Goal: Task Accomplishment & Management: Manage account settings

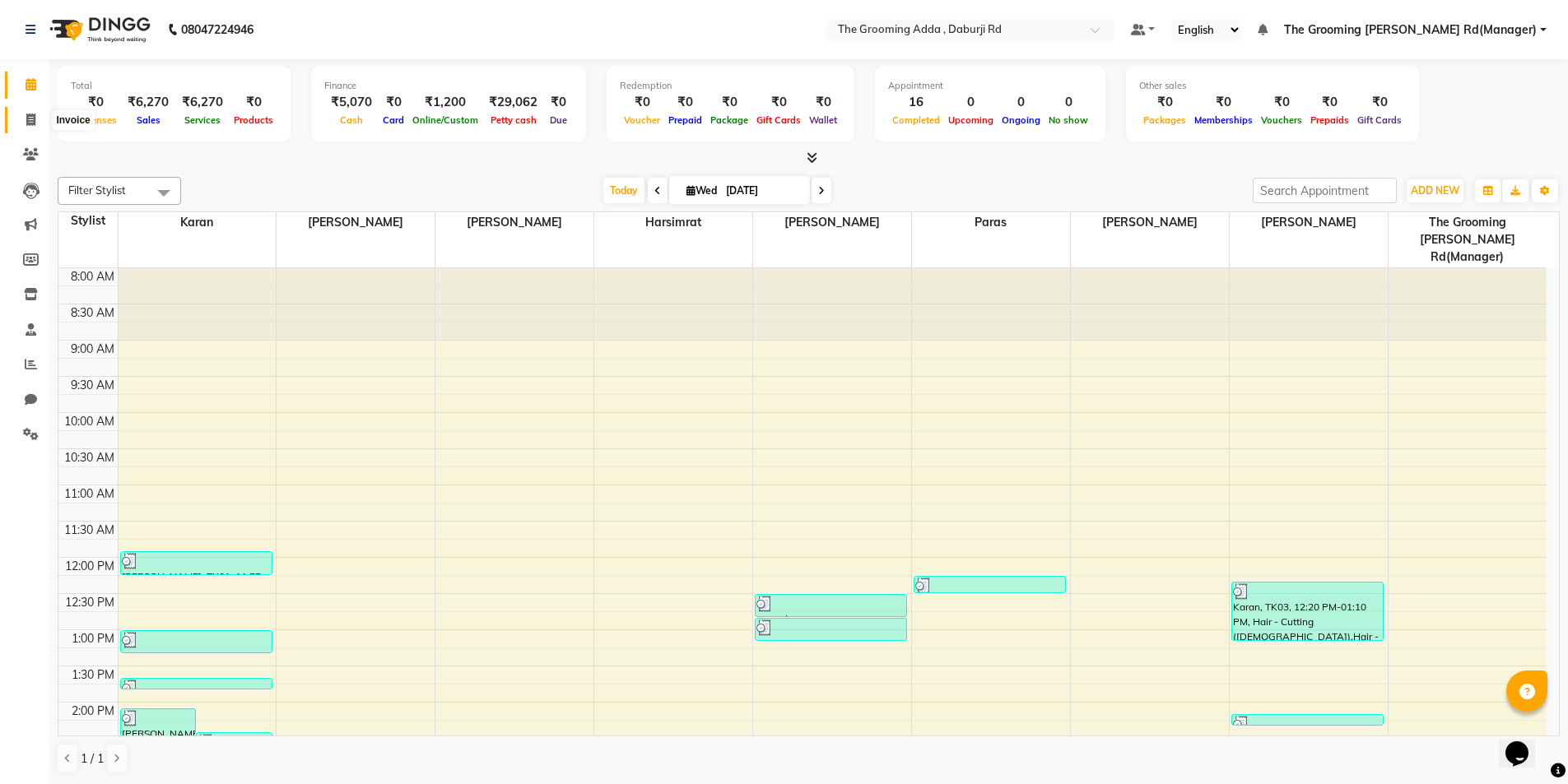
click at [25, 127] on span at bounding box center [31, 120] width 29 height 19
select select "service"
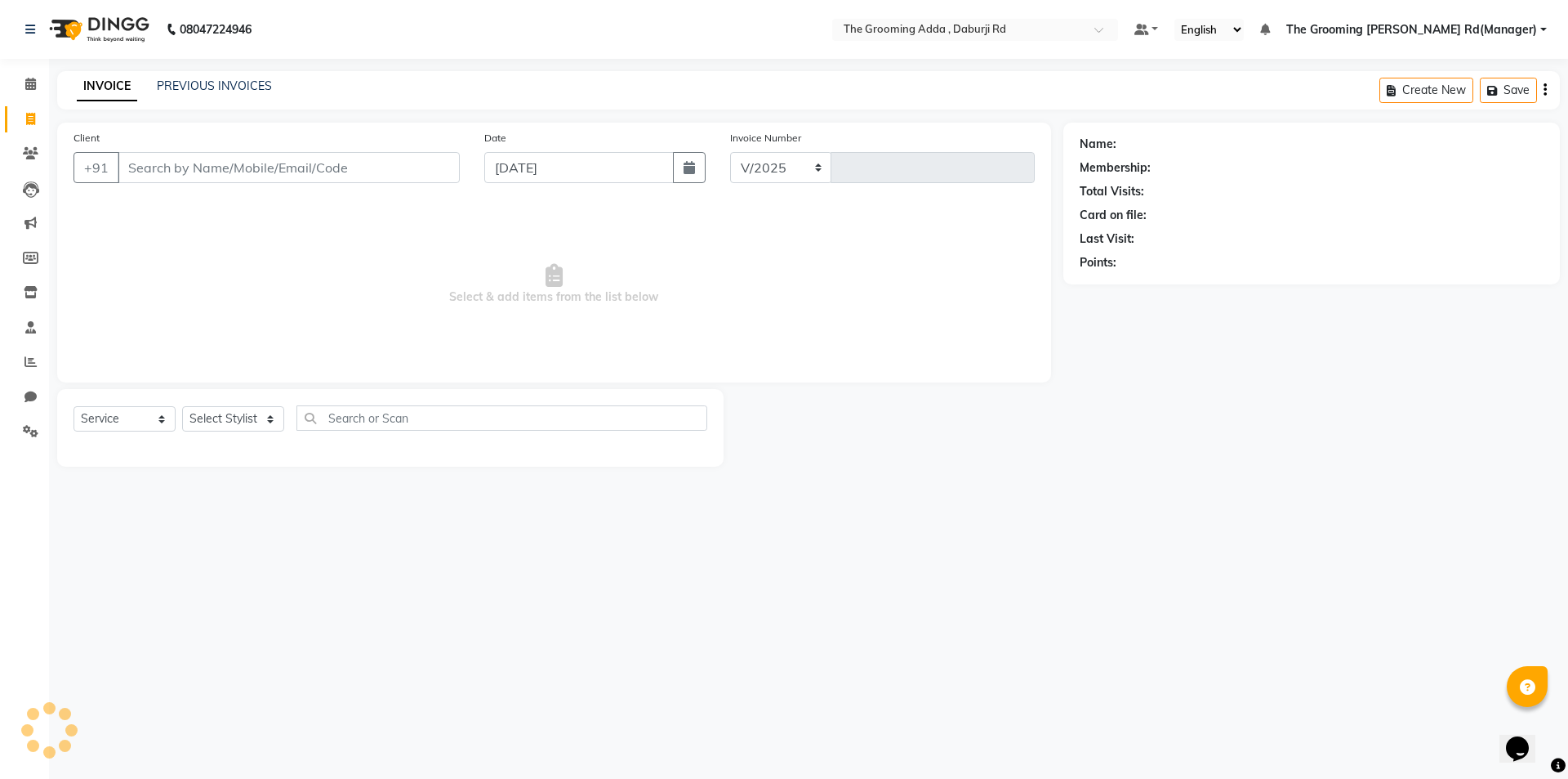
select select "8001"
type input "1892"
click at [213, 68] on div "08047224946 Select Location × The Grooming Adda , Daburji Rd Default Panel My P…" at bounding box center [784, 390] width 1568 height 779
click at [214, 77] on div "INVOICE PREVIOUS INVOICES Create New Save" at bounding box center [808, 90] width 1503 height 39
click at [216, 74] on div "INVOICE PREVIOUS INVOICES Create New Save" at bounding box center [808, 90] width 1503 height 39
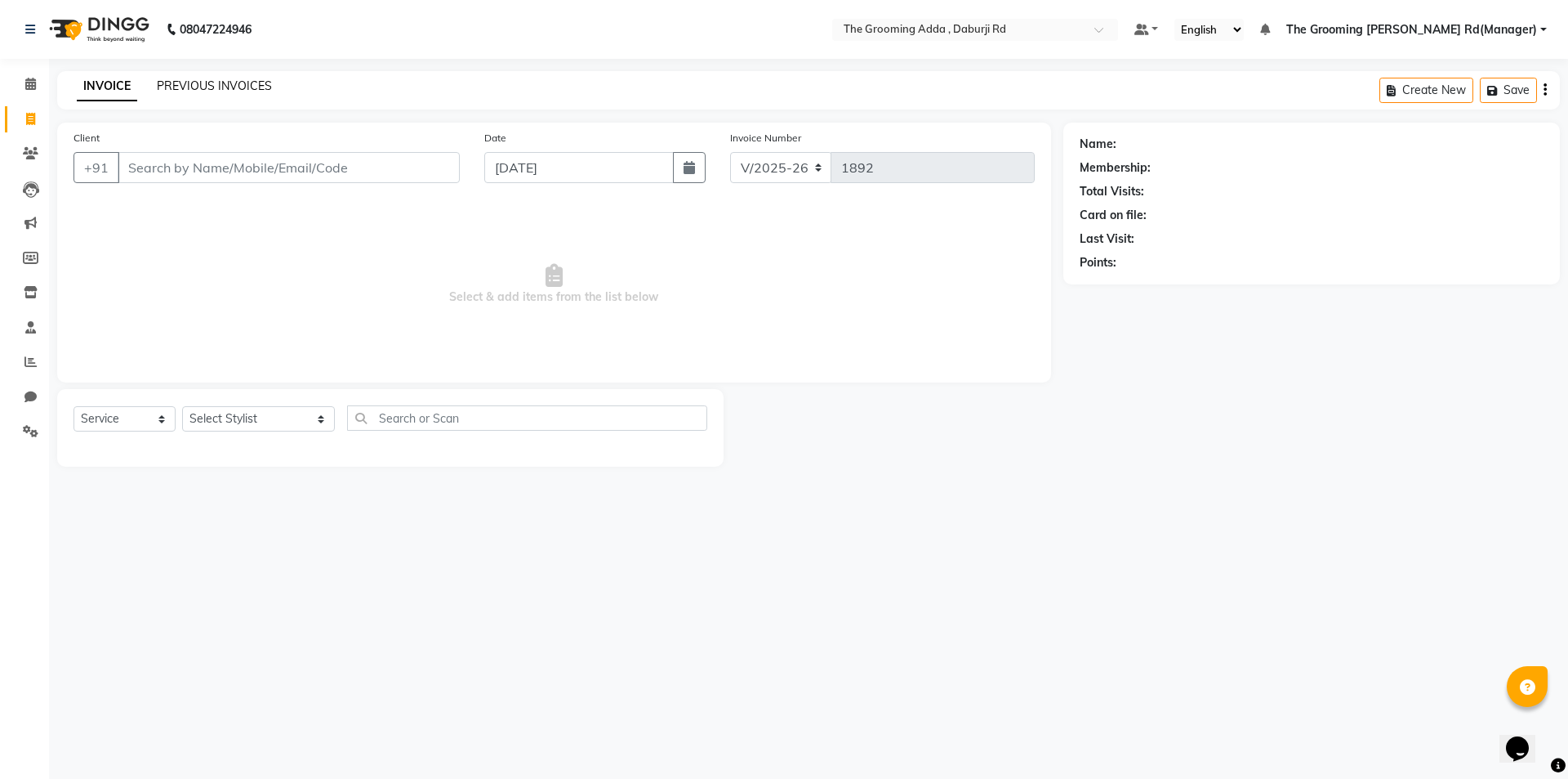
click at [203, 84] on link "PREVIOUS INVOICES" at bounding box center [214, 86] width 115 height 14
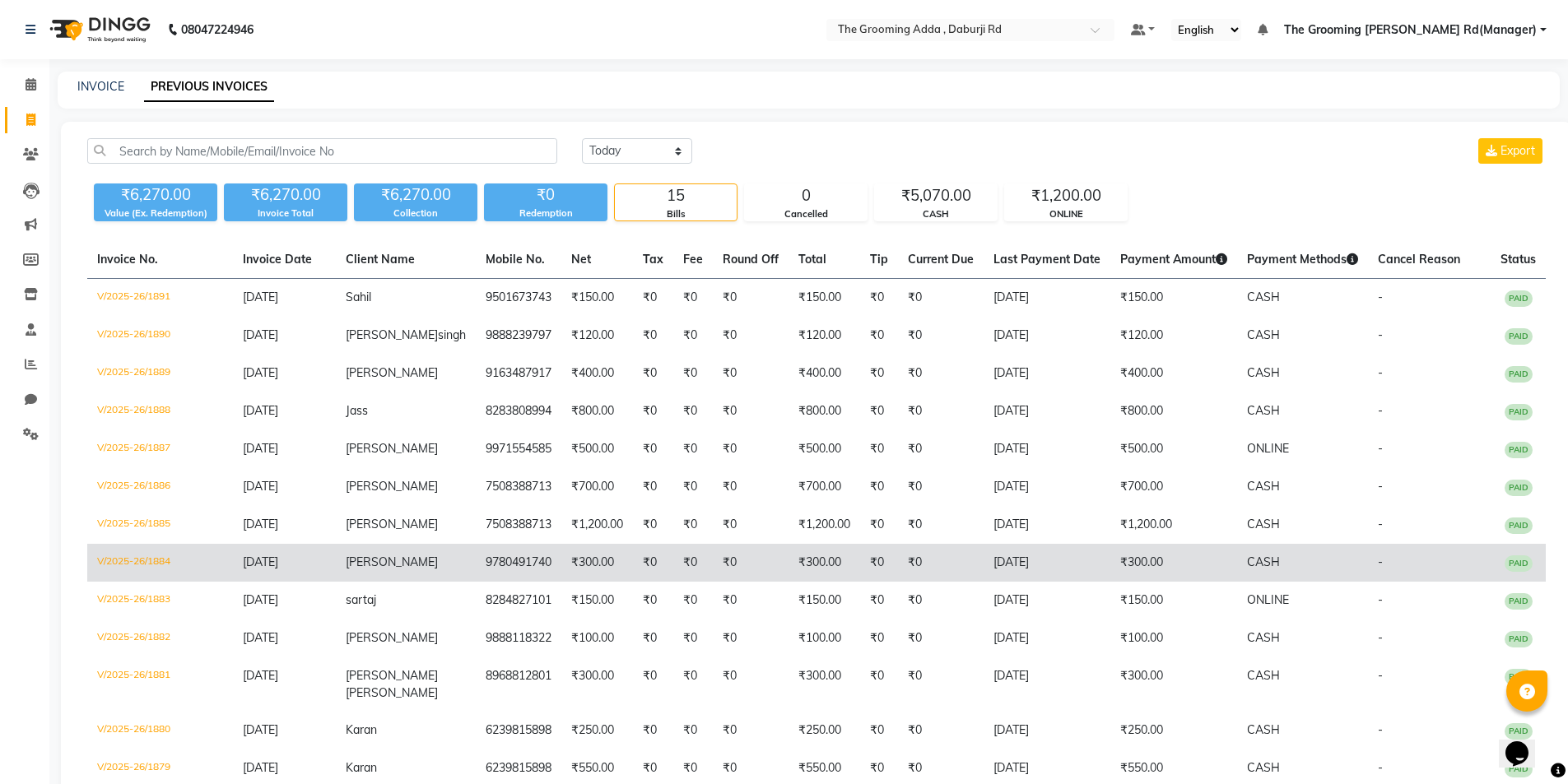
click at [388, 569] on span "[PERSON_NAME]" at bounding box center [392, 562] width 93 height 15
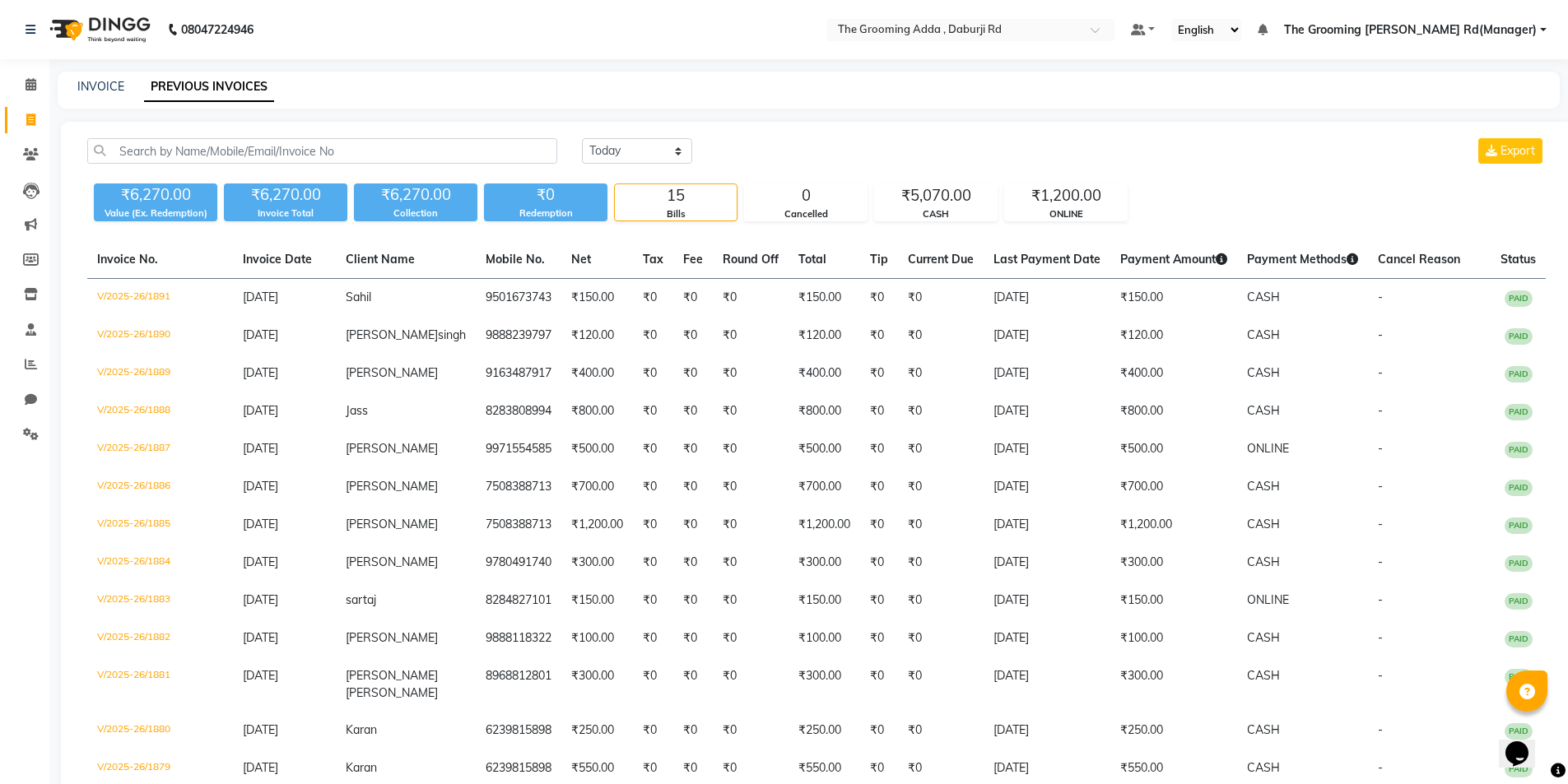
select select "service"
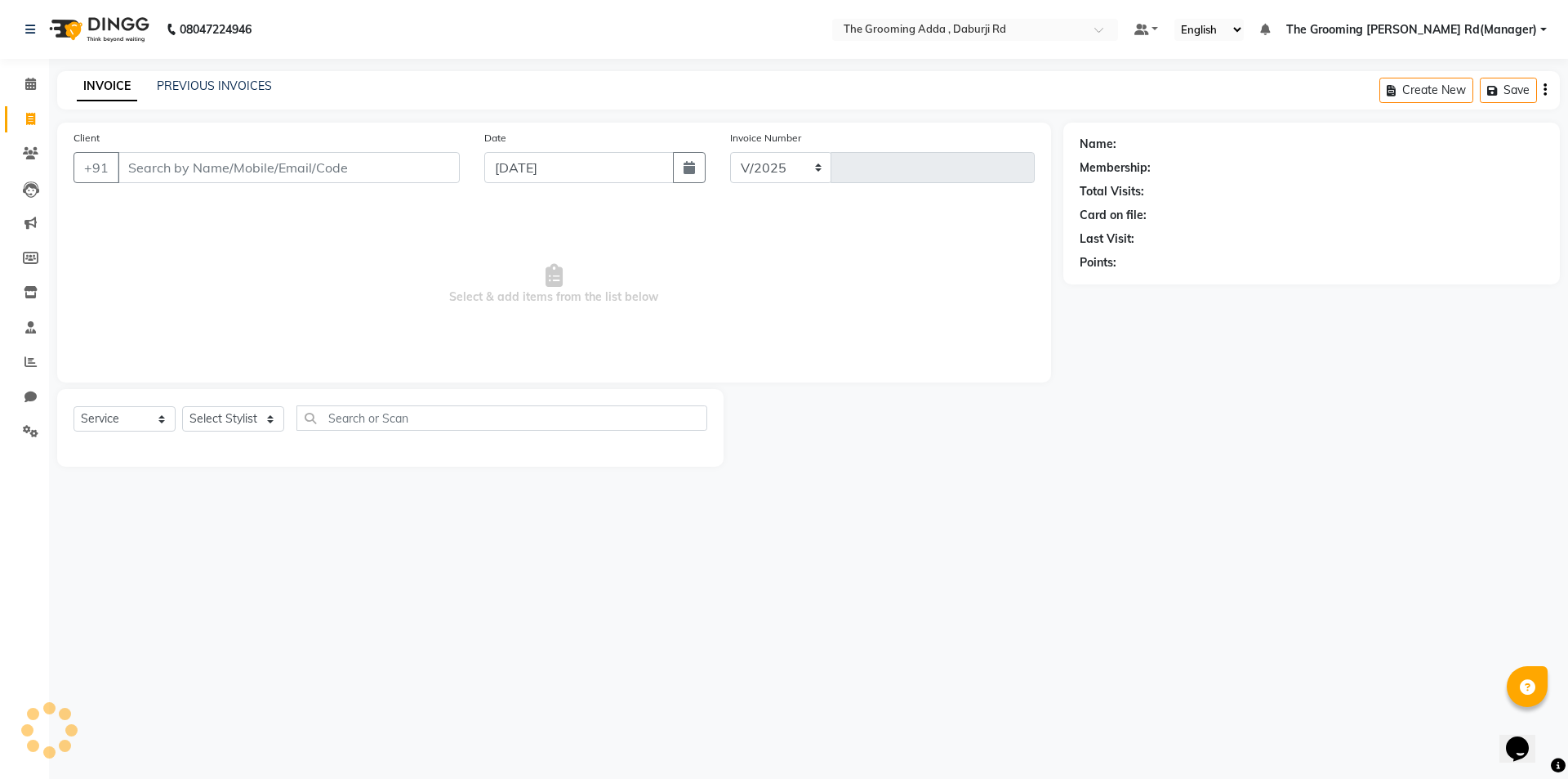
select select "8001"
type input "1892"
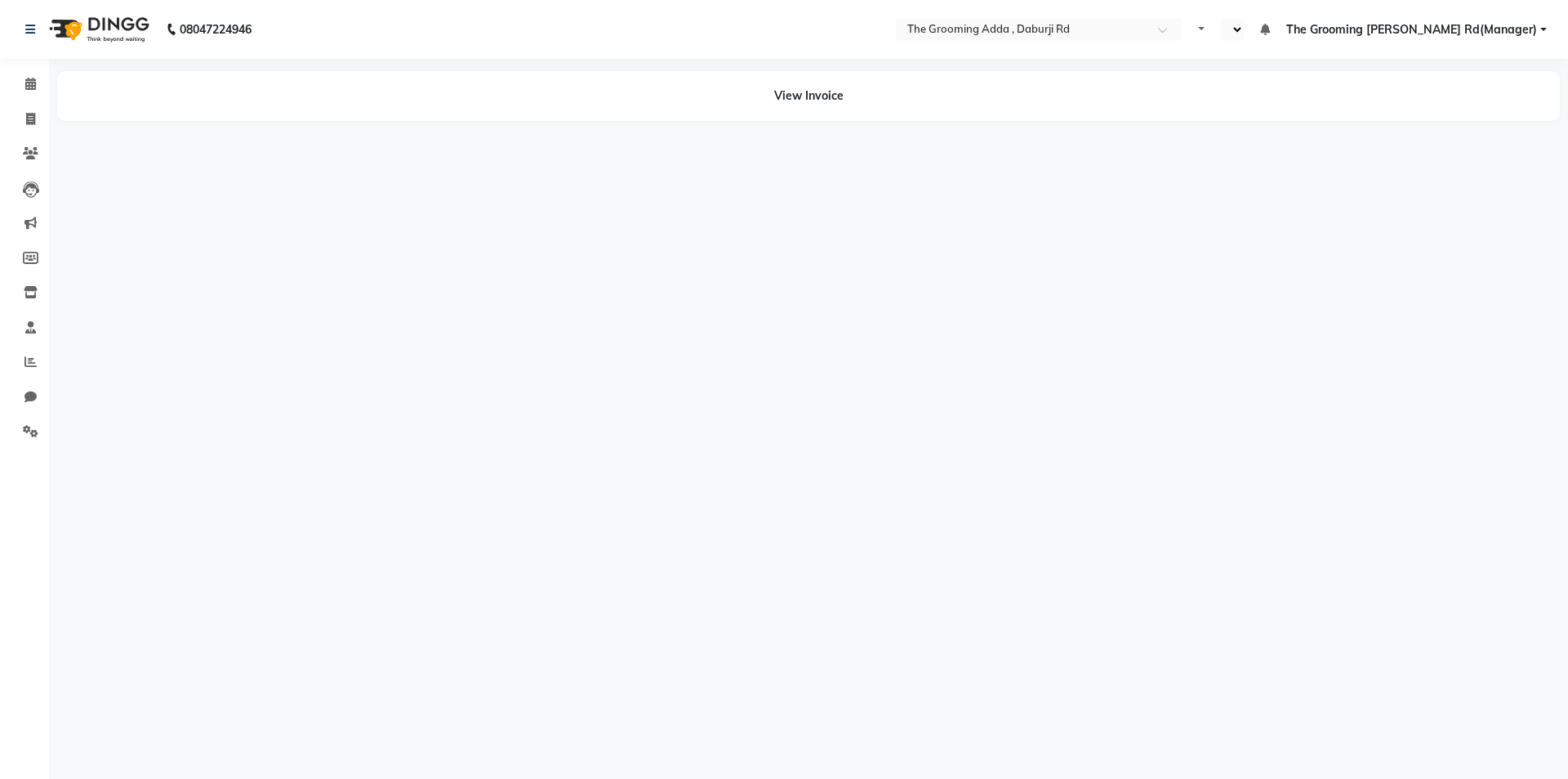
select select "en"
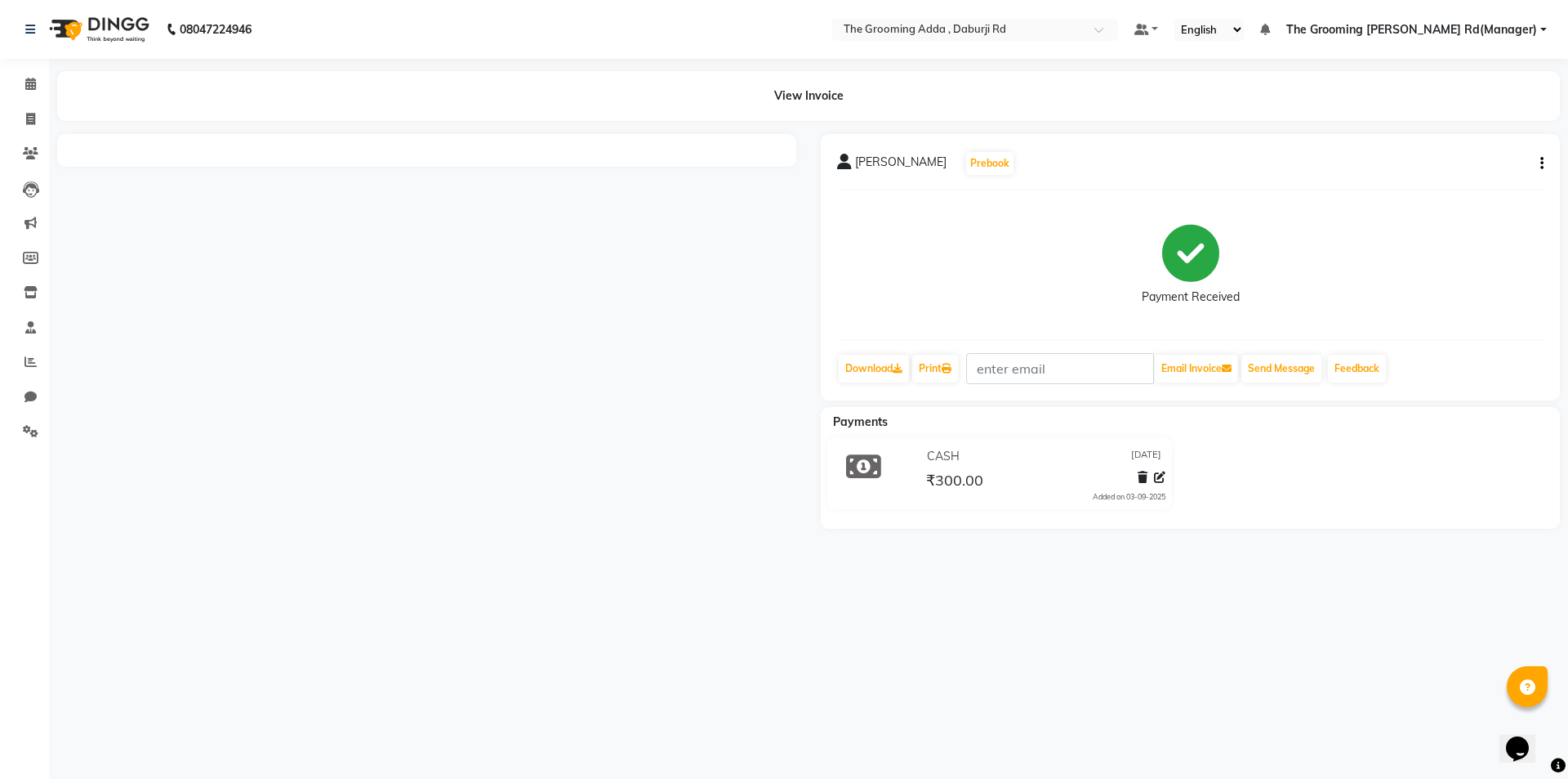
click at [1544, 161] on div "Jagroop Prebook Payment Received Download Print Email Invoice Send Message Feed…" at bounding box center [1190, 267] width 739 height 266
click at [1539, 164] on button "button" at bounding box center [1538, 163] width 10 height 17
click at [1428, 164] on div "Edit Item Staff" at bounding box center [1461, 163] width 112 height 21
select select
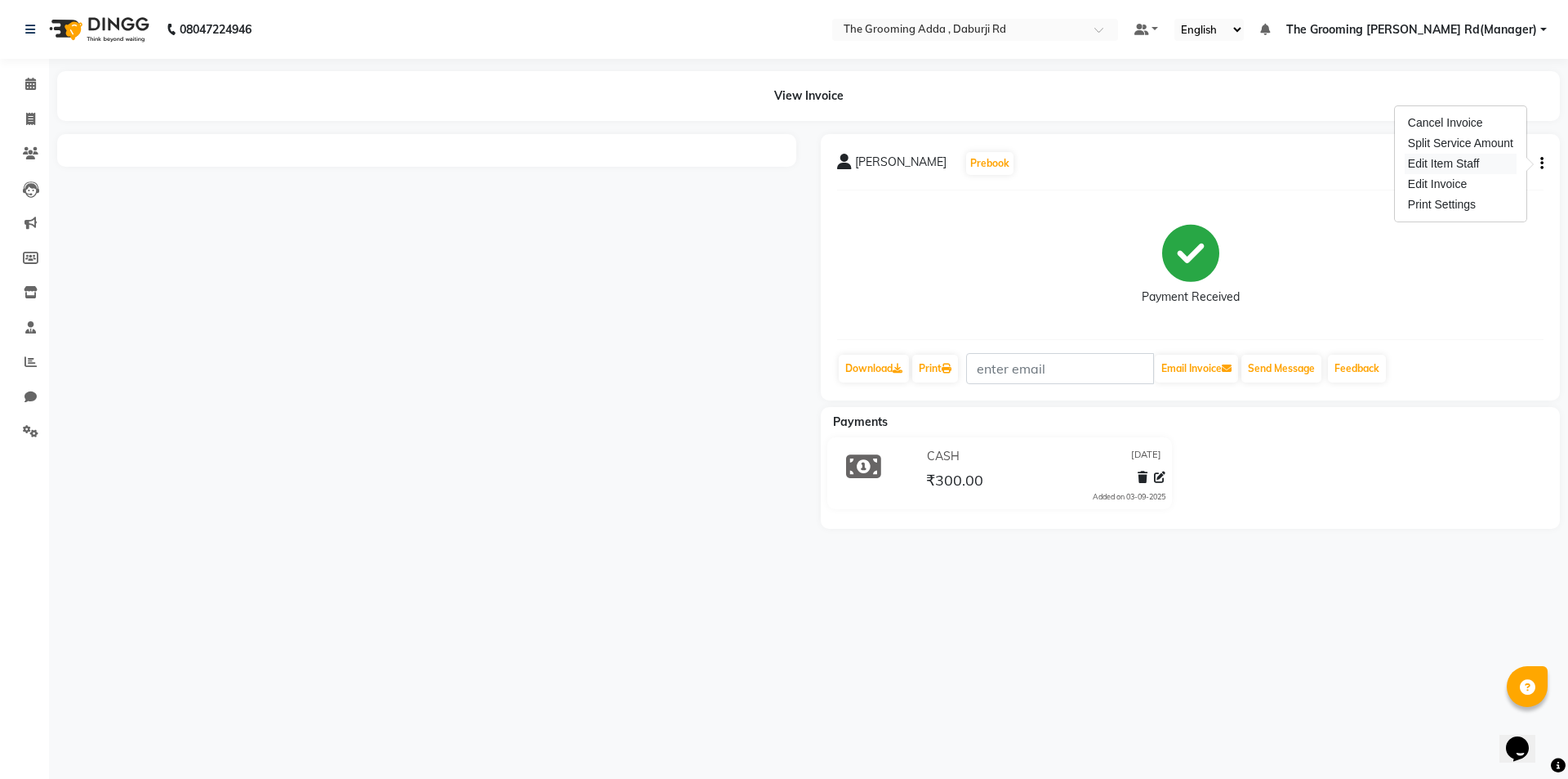
select select
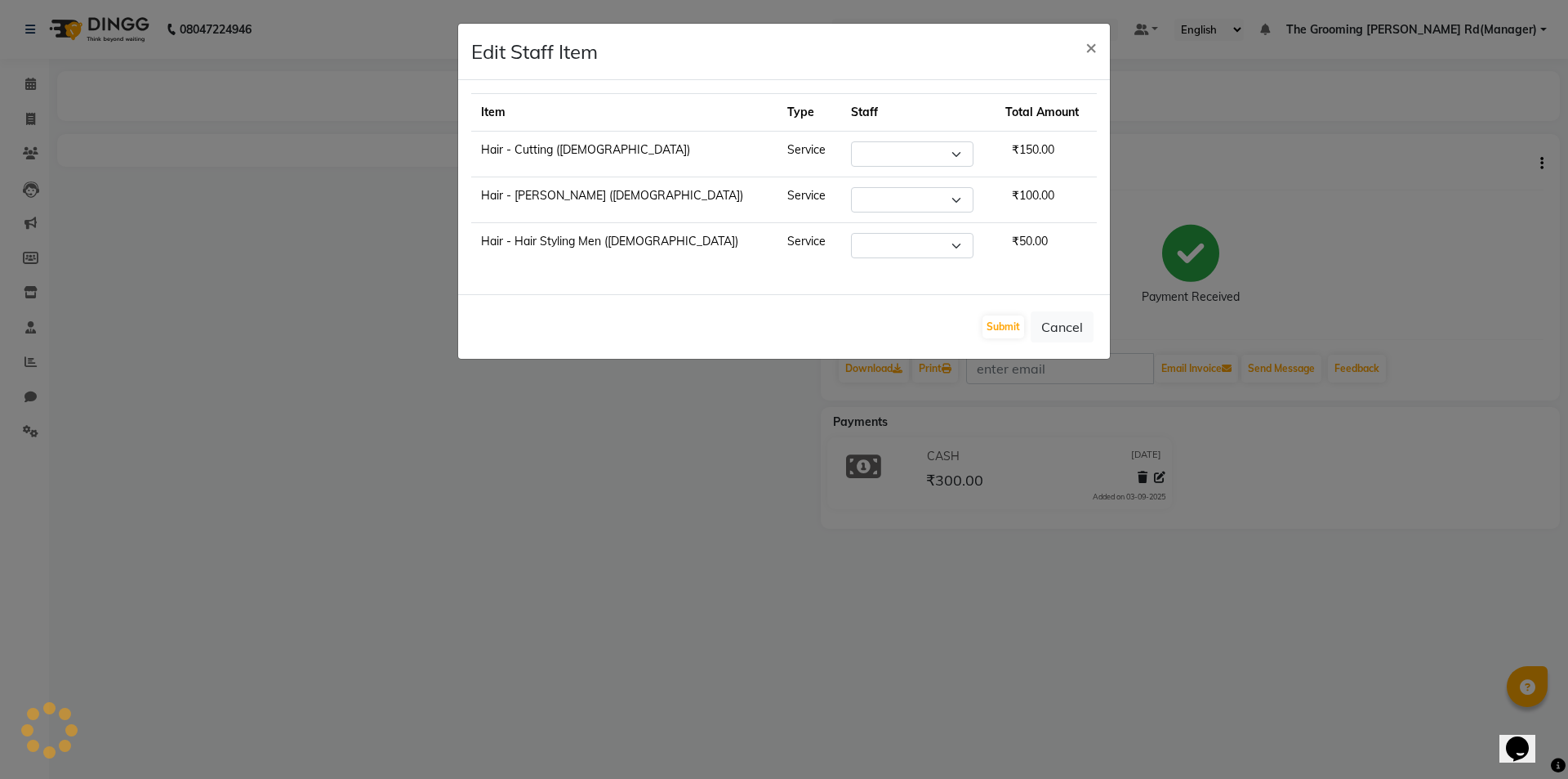
select select "79344"
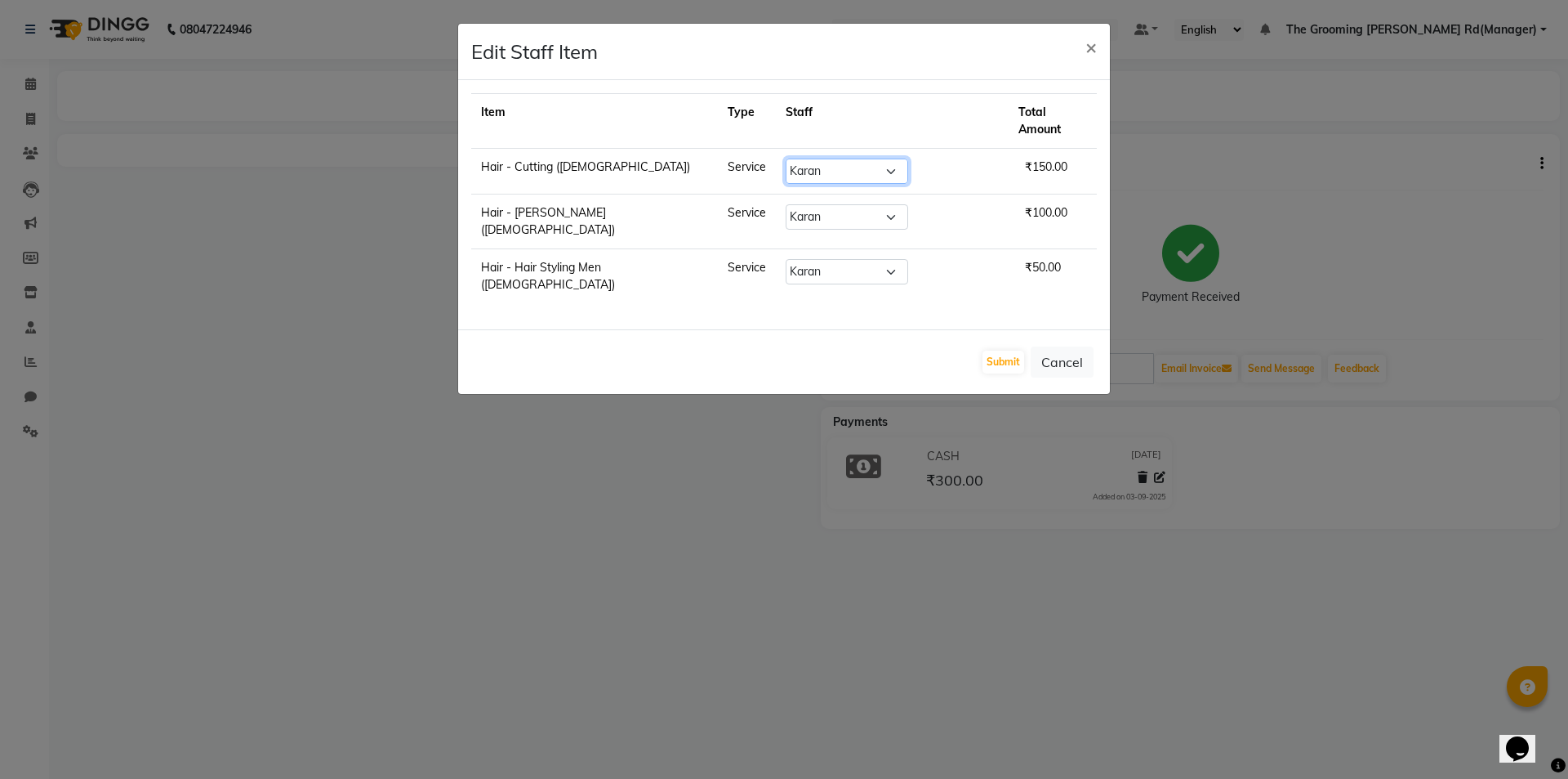
click at [839, 159] on select "Select Baljinder Bhawna Harsimrat Jobandeep Singh Karan Mehak Muskan Gupta Para…" at bounding box center [847, 171] width 123 height 25
select select "79355"
click at [786, 159] on select "Select Baljinder Bhawna Harsimrat Jobandeep Singh Karan Mehak Muskan Gupta Para…" at bounding box center [847, 171] width 123 height 25
click at [816, 205] on select "Select Baljinder Bhawna Harsimrat Jobandeep Singh Karan Mehak Muskan Gupta Para…" at bounding box center [847, 217] width 123 height 25
select select "79355"
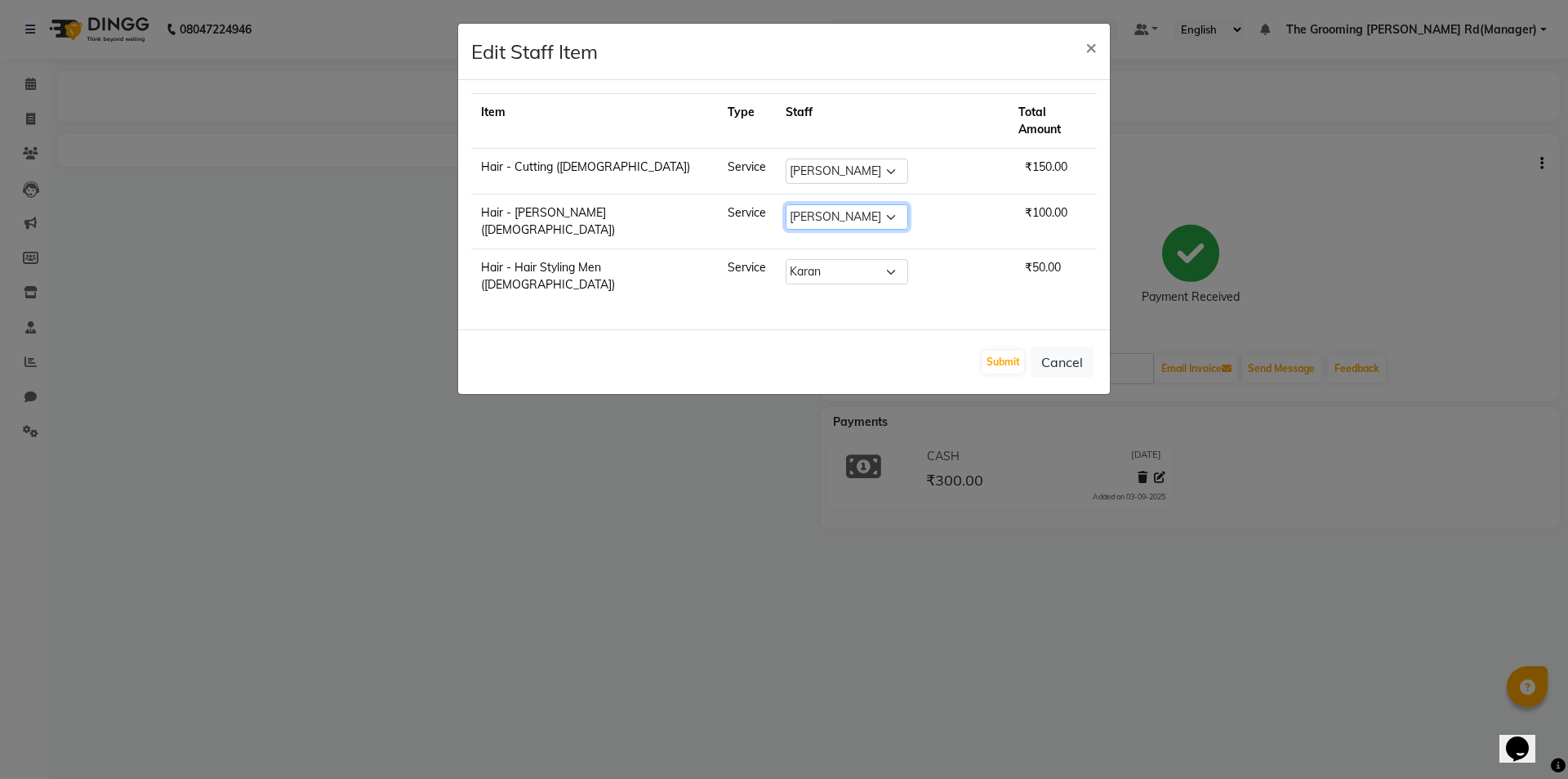
click at [786, 205] on select "Select Baljinder Bhawna Harsimrat Jobandeep Singh Karan Mehak Muskan Gupta Para…" at bounding box center [847, 217] width 123 height 25
click at [991, 351] on button "Submit" at bounding box center [1003, 362] width 41 height 23
